Goal: Information Seeking & Learning: Learn about a topic

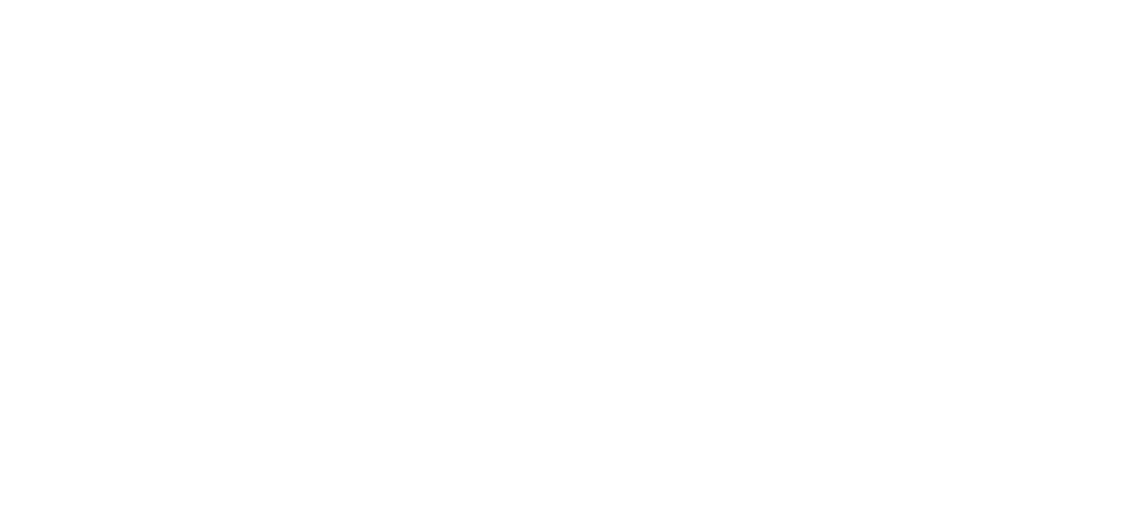
click at [210, 0] on html at bounding box center [573, 0] width 1146 height 0
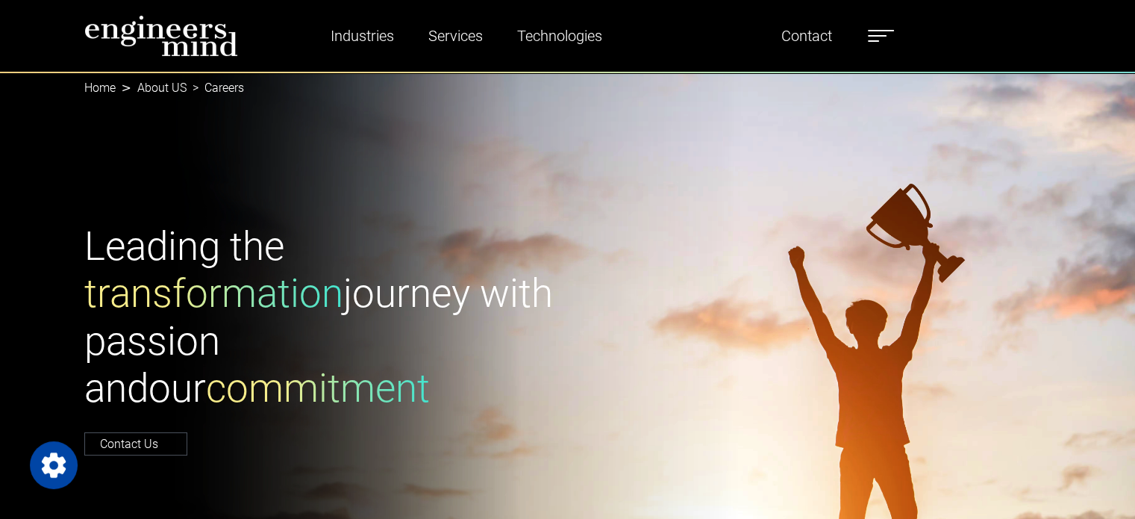
type input "*******"
type input "**********"
select select "*****"
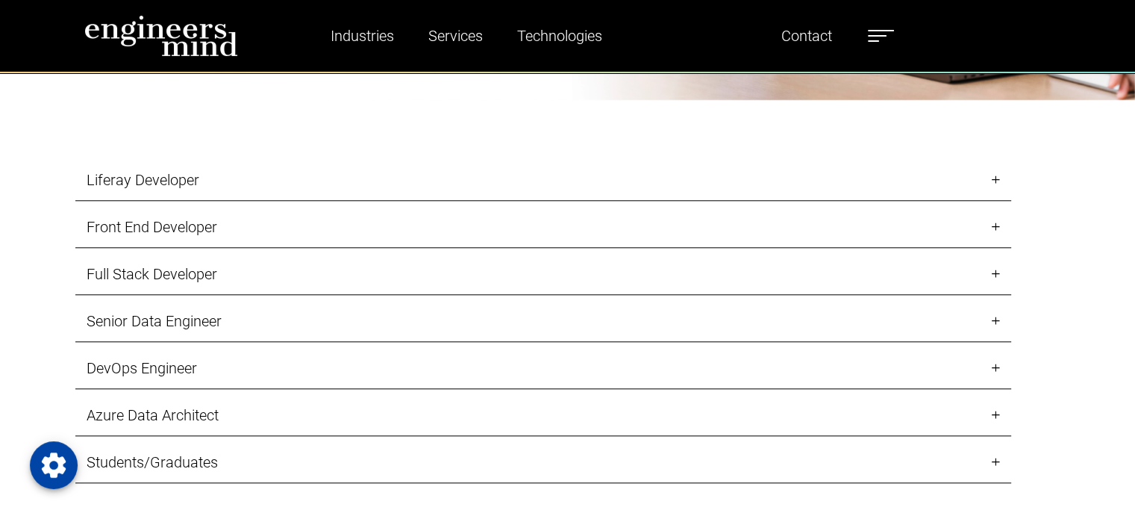
scroll to position [1486, 0]
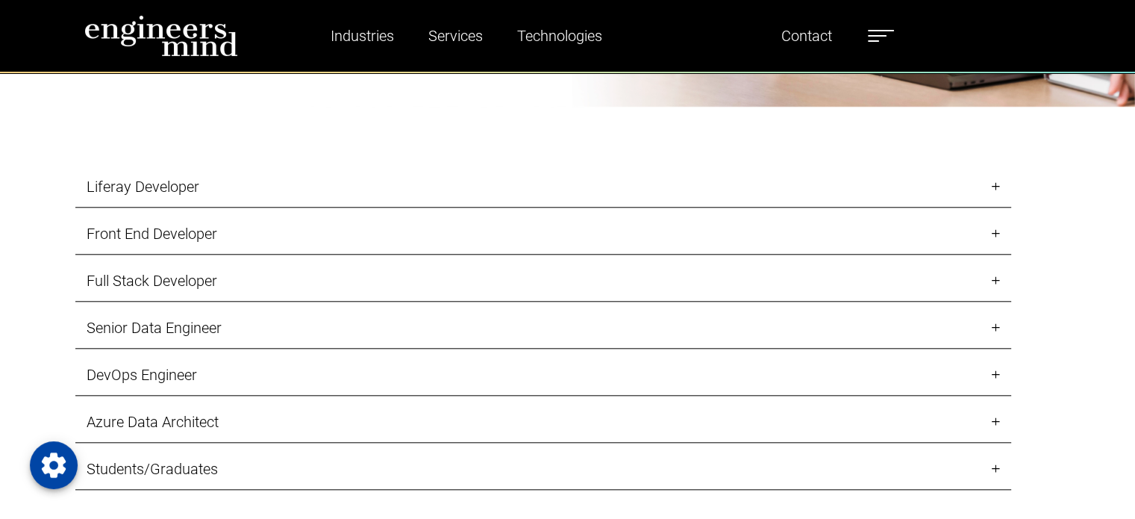
click at [657, 186] on link "Liferay Developer" at bounding box center [543, 186] width 936 height 41
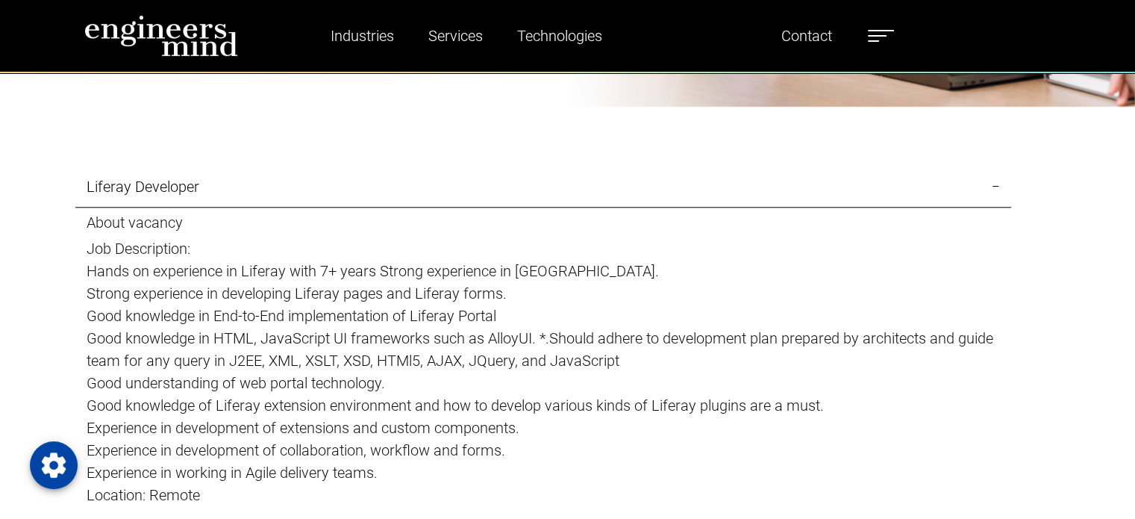
click at [657, 187] on link "Liferay Developer" at bounding box center [543, 186] width 936 height 41
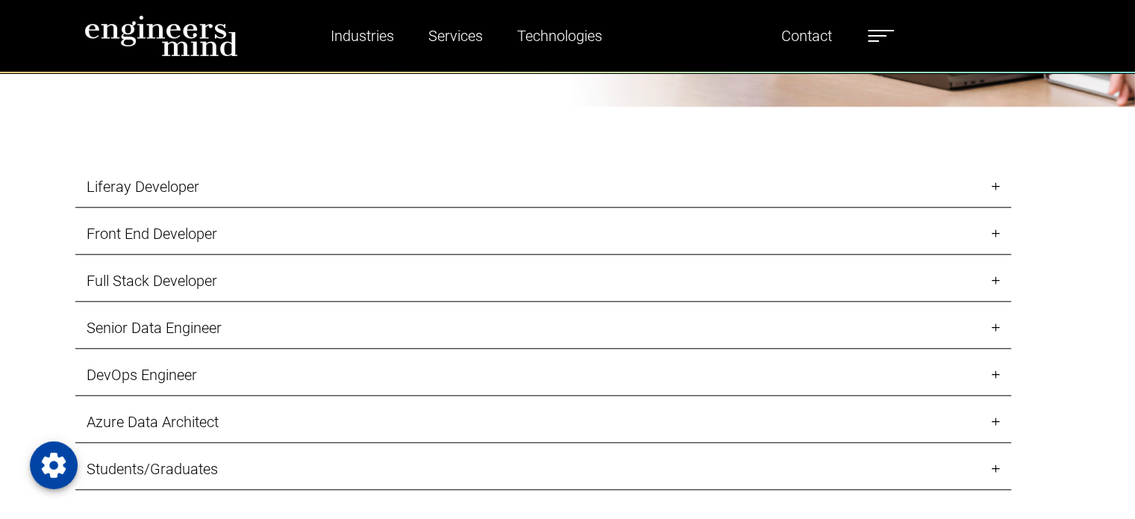
click at [630, 241] on link "Front End Developer" at bounding box center [543, 233] width 936 height 41
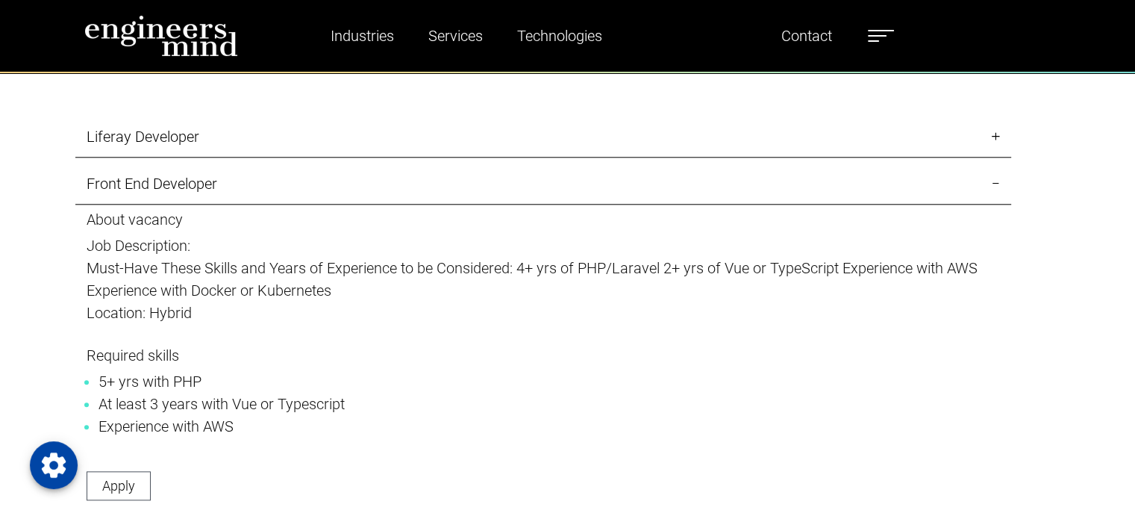
scroll to position [1561, 0]
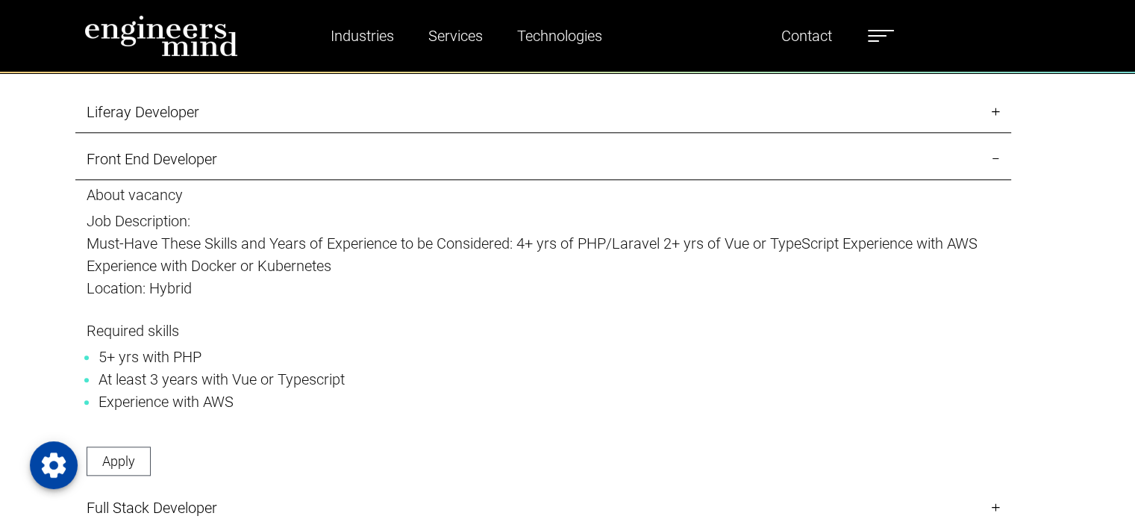
click at [994, 156] on link "Front End Developer" at bounding box center [543, 159] width 936 height 41
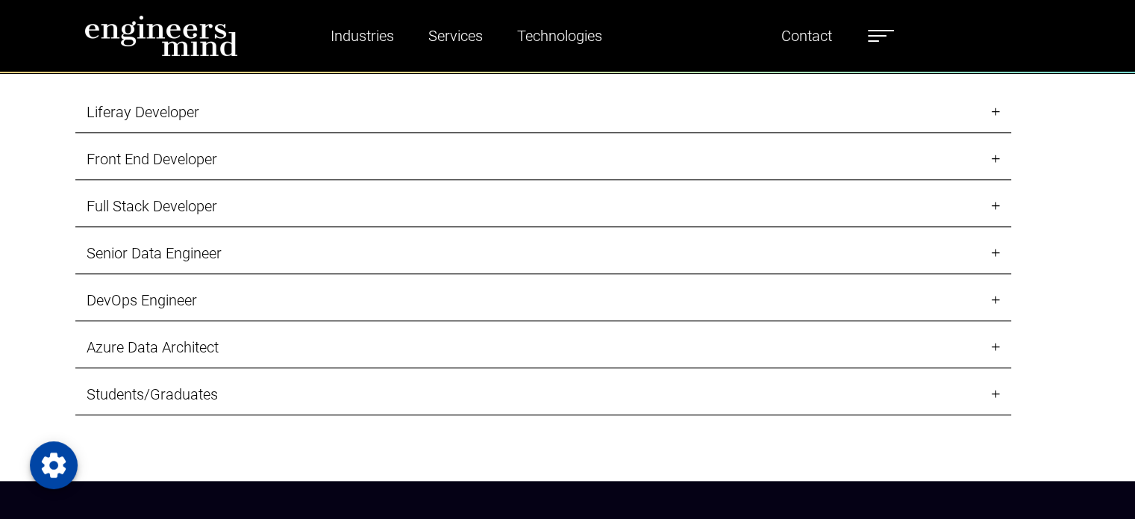
click at [994, 206] on link "Full Stack Developer" at bounding box center [543, 206] width 936 height 41
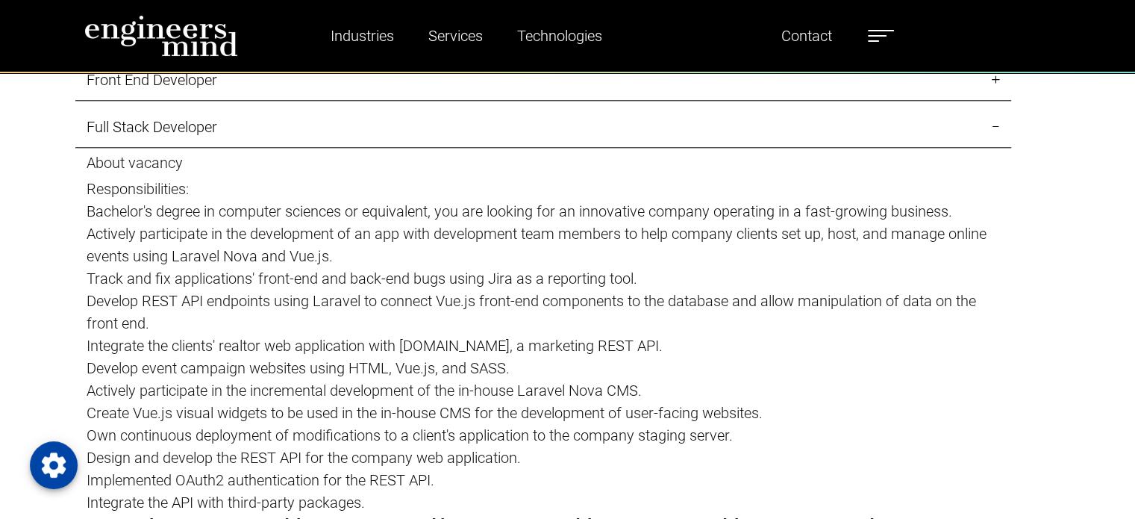
scroll to position [1635, 0]
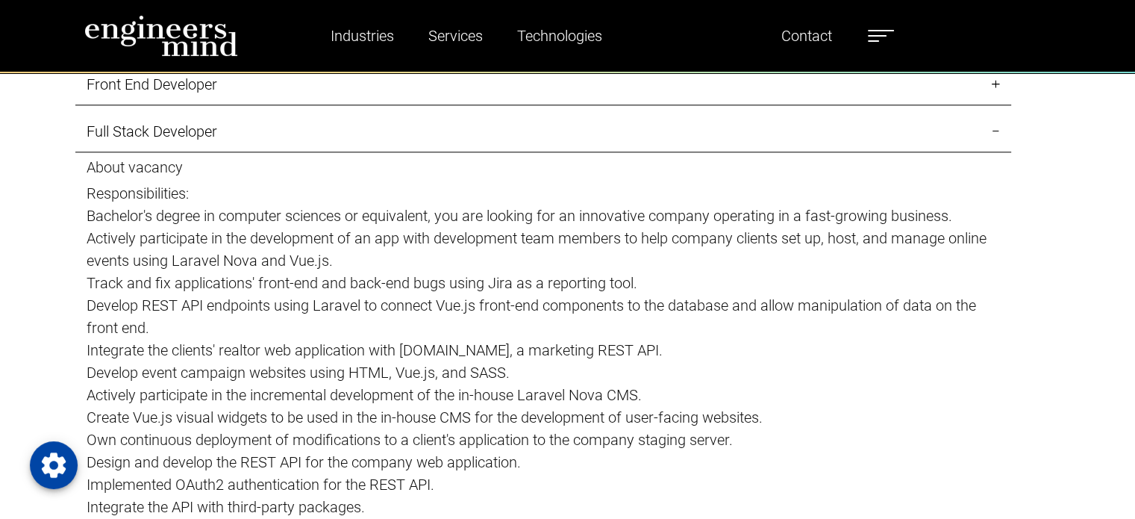
click at [994, 134] on link "Full Stack Developer" at bounding box center [543, 131] width 936 height 41
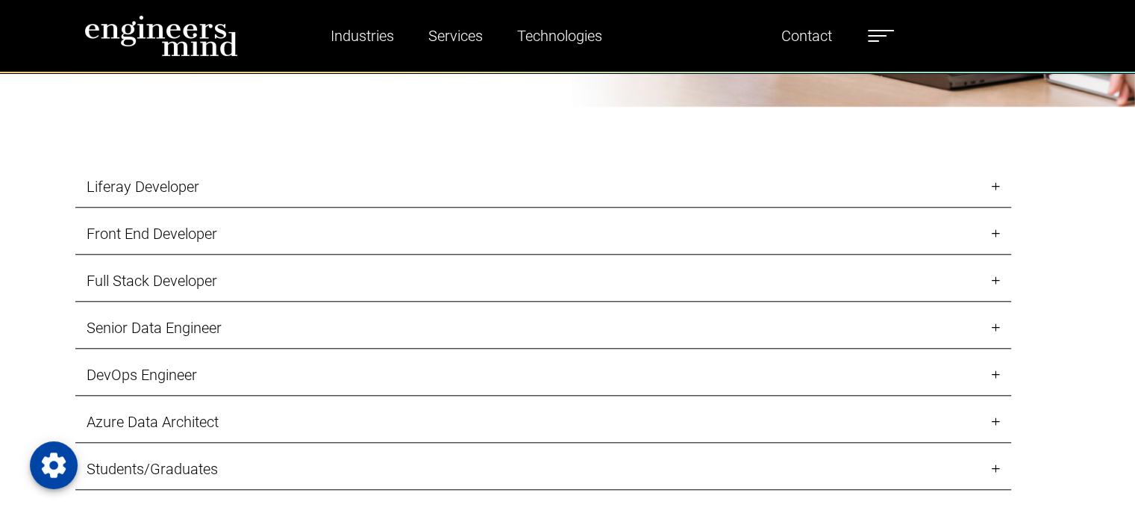
scroll to position [1561, 0]
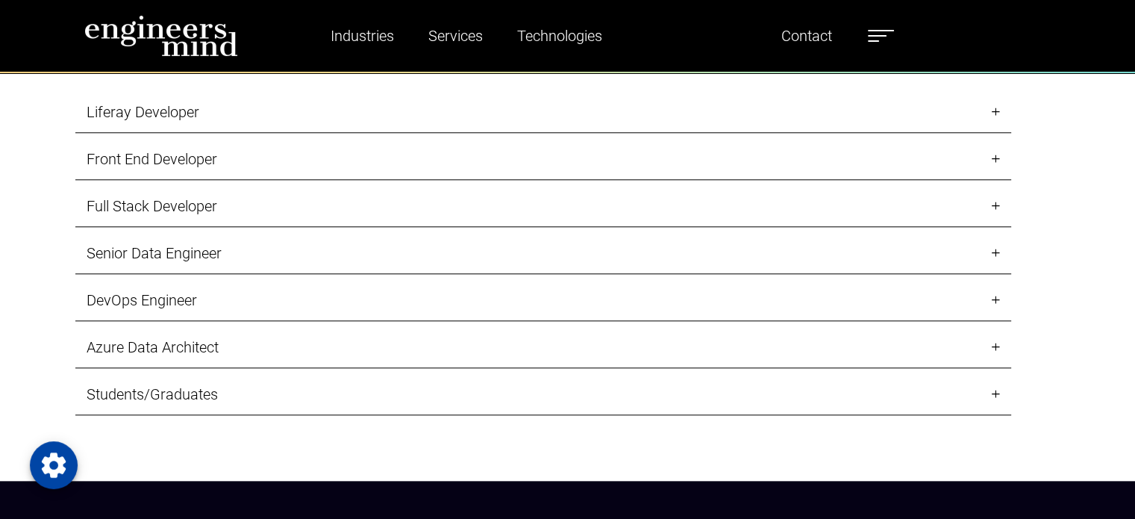
click at [996, 157] on link "Front End Developer" at bounding box center [543, 159] width 936 height 41
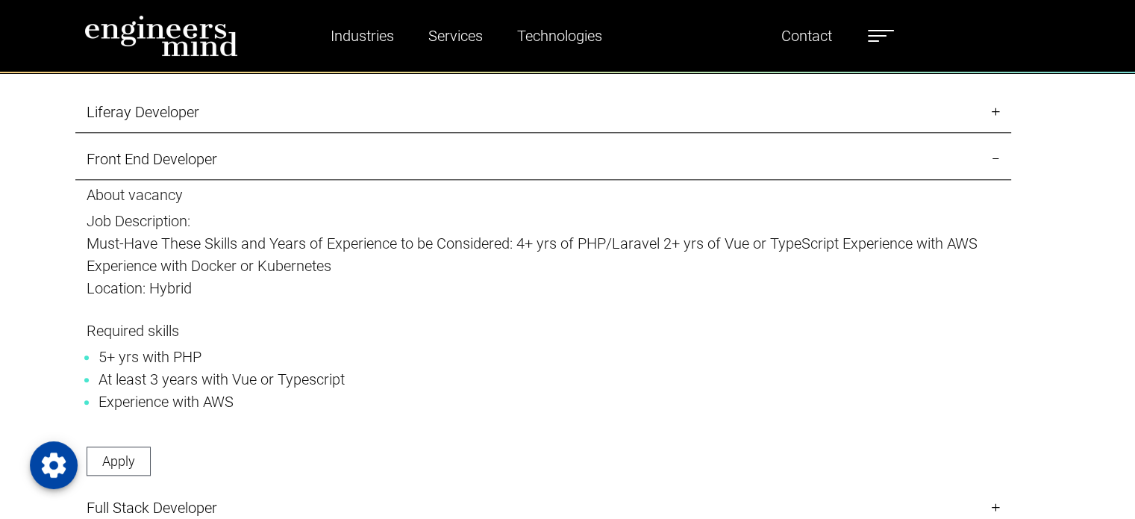
click at [996, 162] on link "Front End Developer" at bounding box center [543, 159] width 936 height 41
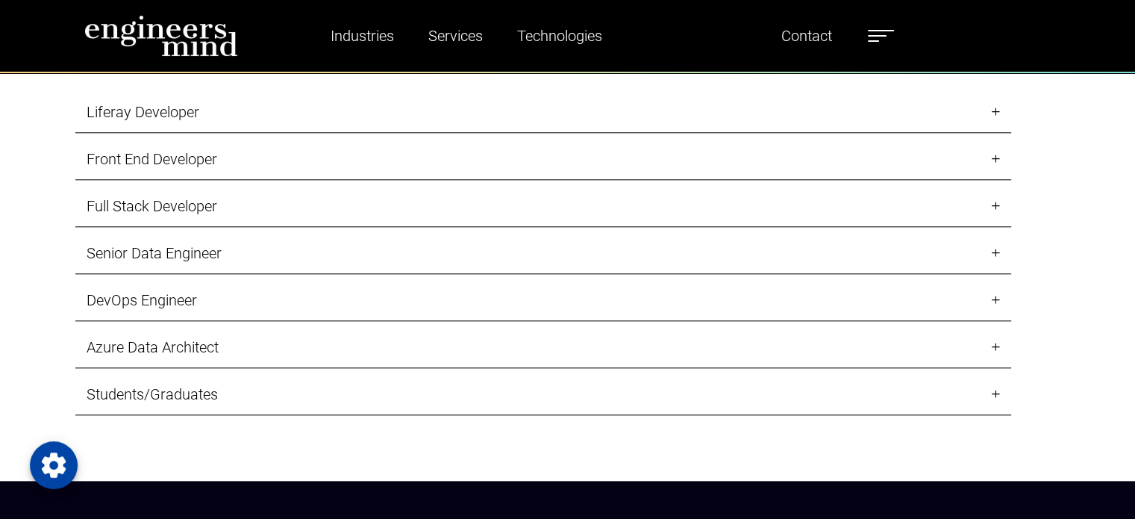
click at [996, 203] on link "Full Stack Developer" at bounding box center [543, 206] width 936 height 41
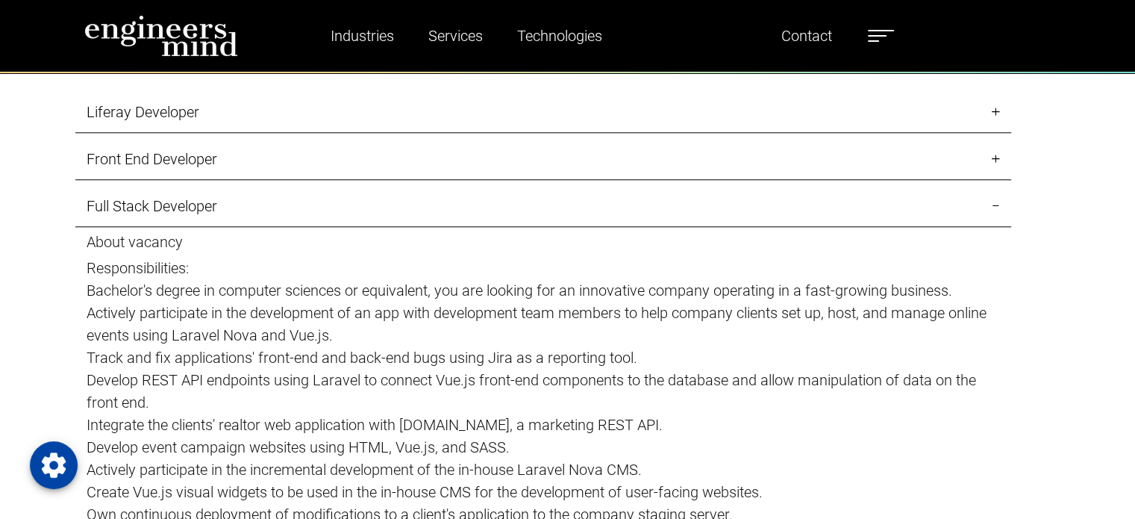
click at [995, 205] on link "Full Stack Developer" at bounding box center [543, 206] width 936 height 41
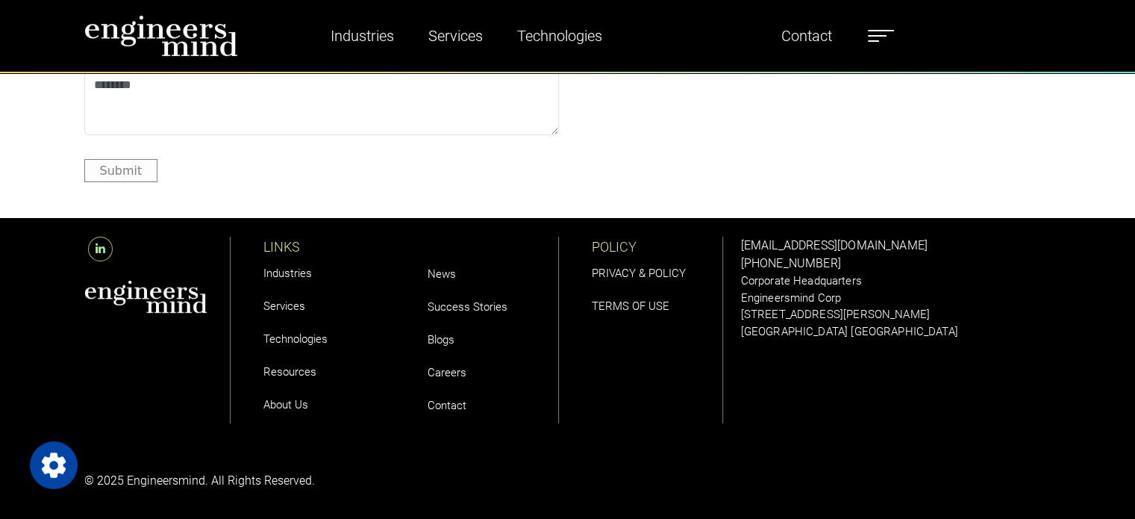
scroll to position [5108, 0]
